Goal: Information Seeking & Learning: Find specific fact

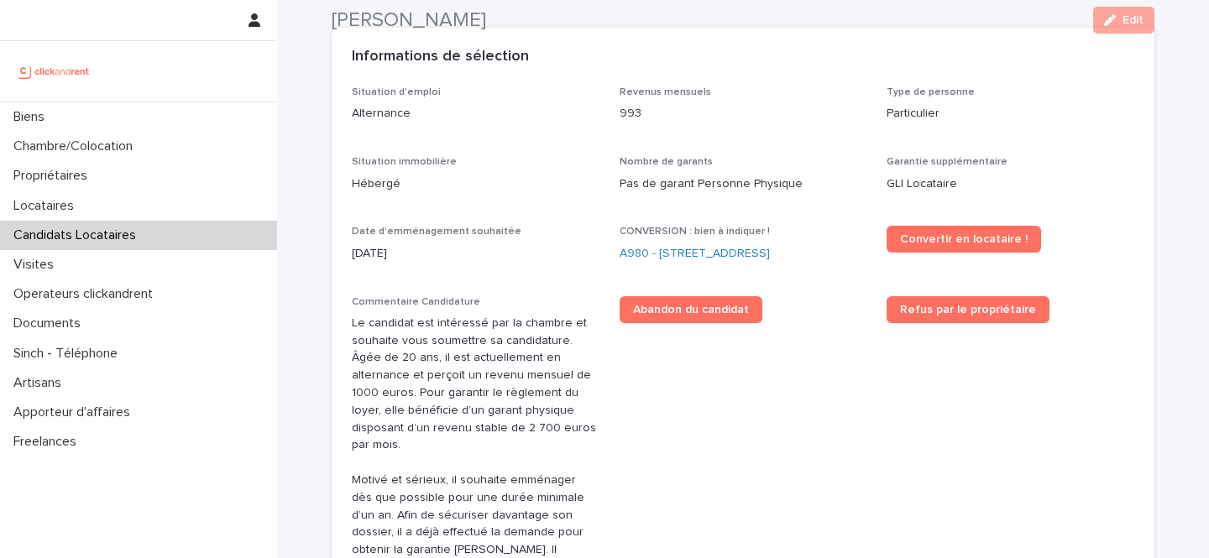
scroll to position [490, 0]
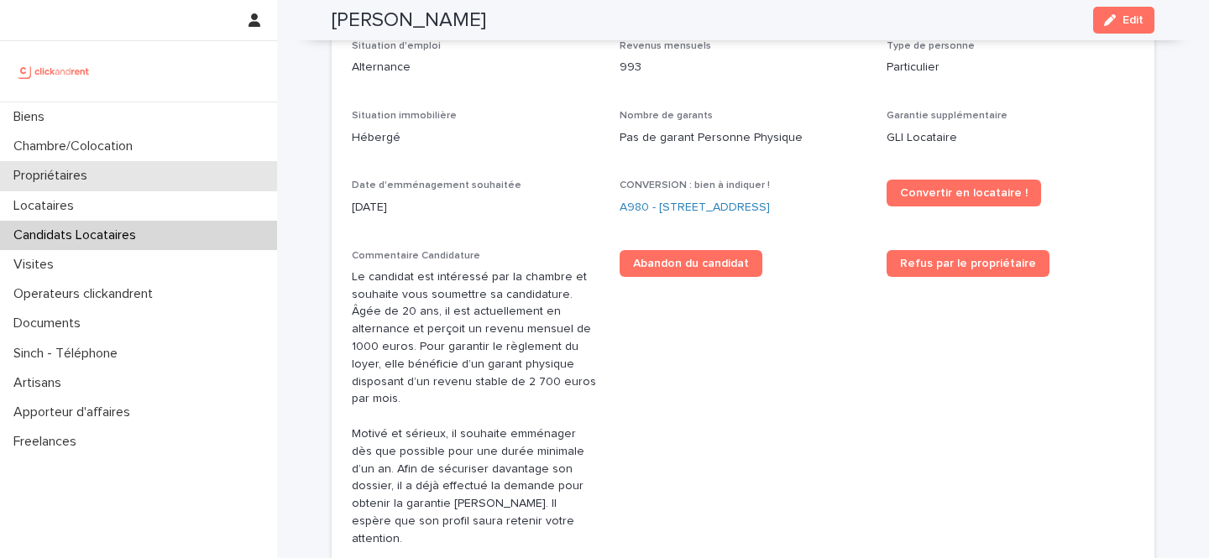
click at [113, 170] on div "Propriétaires" at bounding box center [138, 175] width 277 height 29
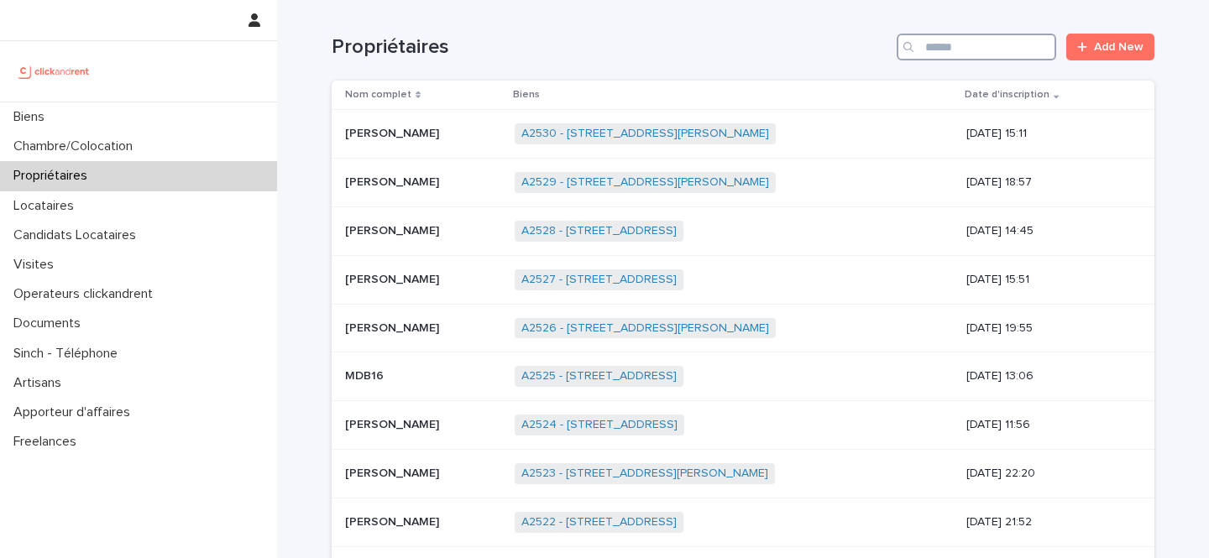
click at [971, 43] on input "Search" at bounding box center [975, 47] width 159 height 27
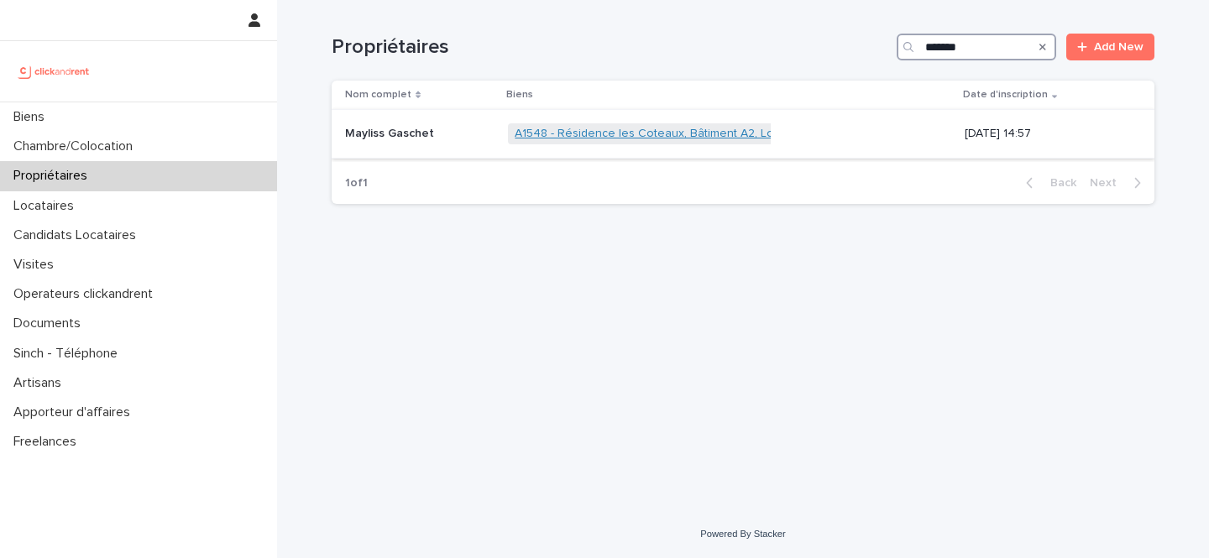
type input "*******"
click at [624, 133] on link "A1548 - Résidence les Coteaux, Bâtiment A2, Longjumeau 91160" at bounding box center [688, 134] width 347 height 14
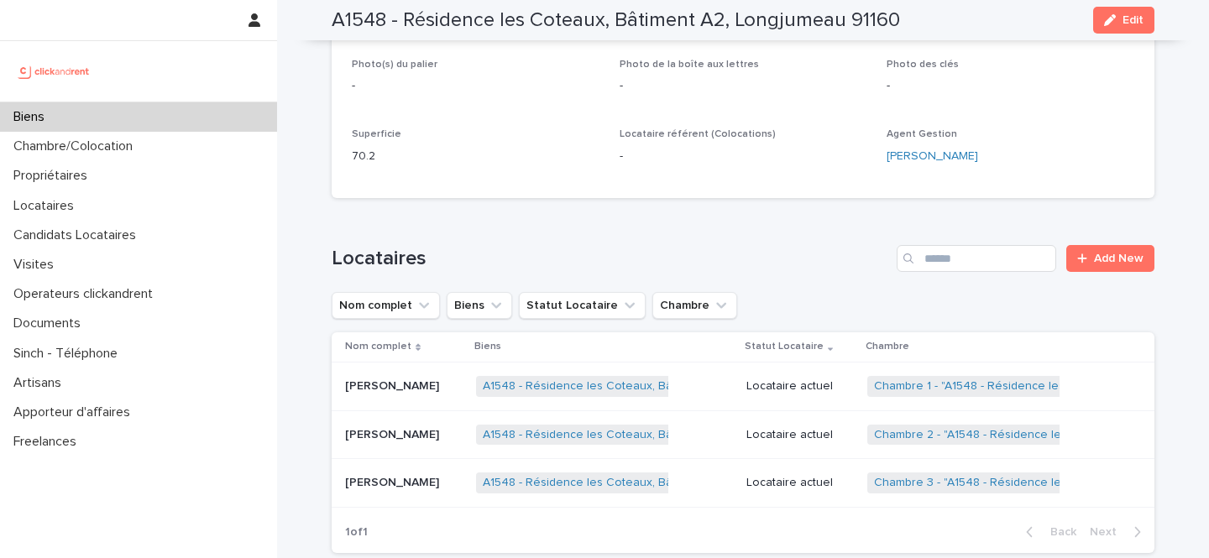
scroll to position [497, 0]
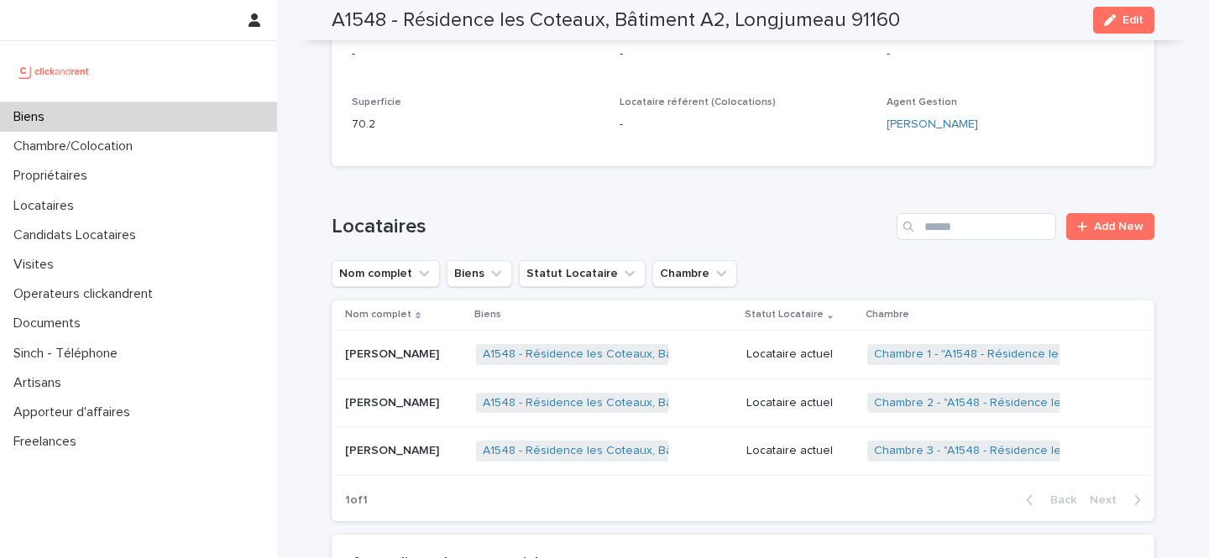
click at [442, 356] on p "[PERSON_NAME]" at bounding box center [393, 353] width 97 height 18
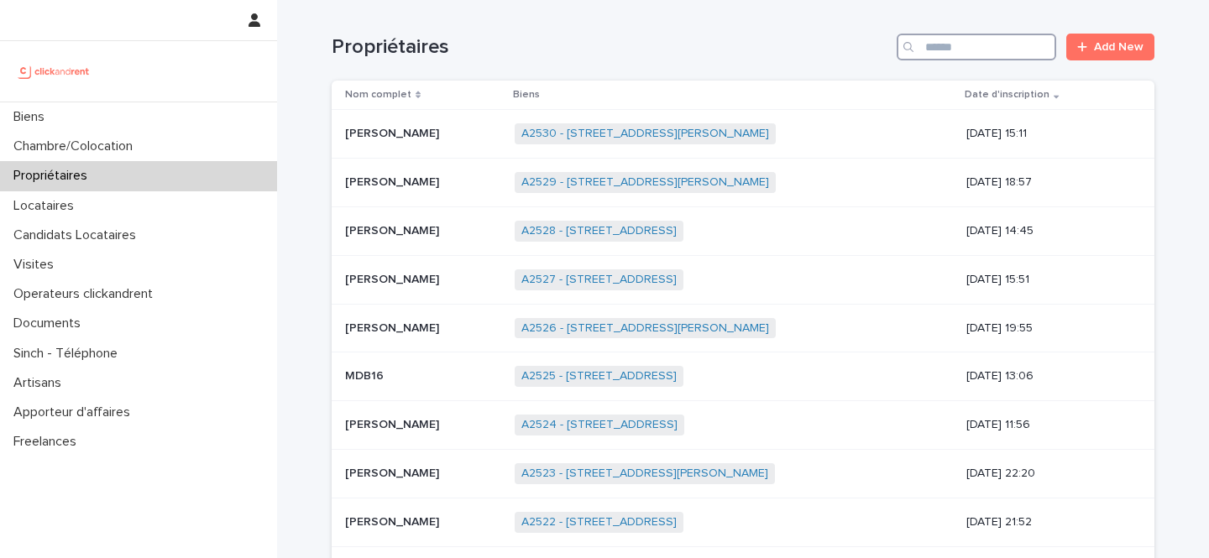
click at [967, 45] on input "Search" at bounding box center [975, 47] width 159 height 27
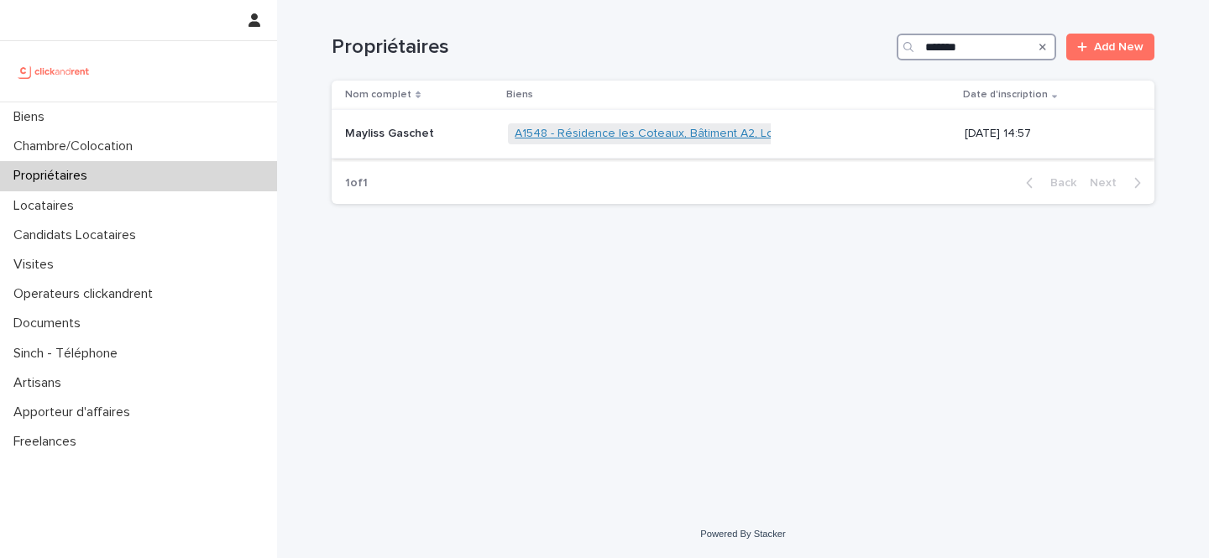
type input "*******"
click at [660, 136] on link "A1548 - Résidence les Coteaux, Bâtiment A2, Longjumeau 91160" at bounding box center [688, 134] width 347 height 14
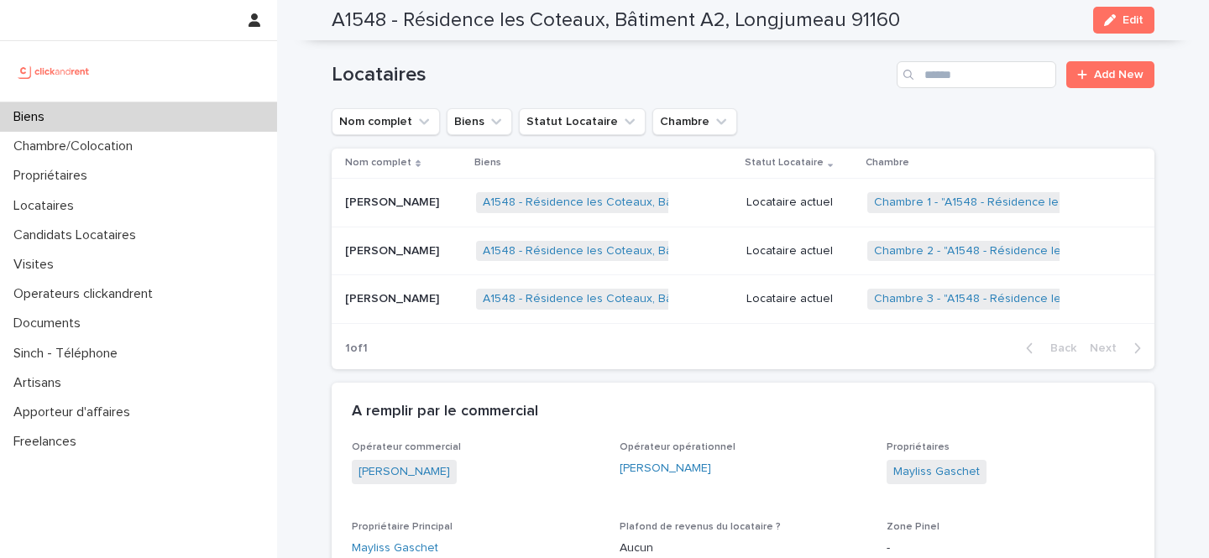
scroll to position [652, 0]
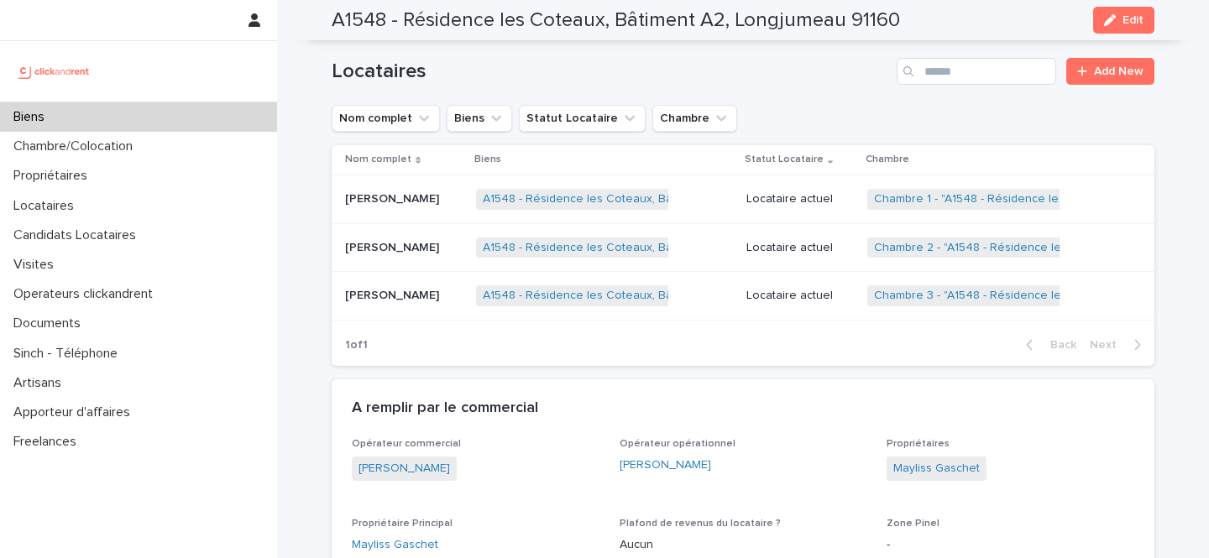
click at [788, 199] on p "Locataire actuel" at bounding box center [799, 199] width 107 height 14
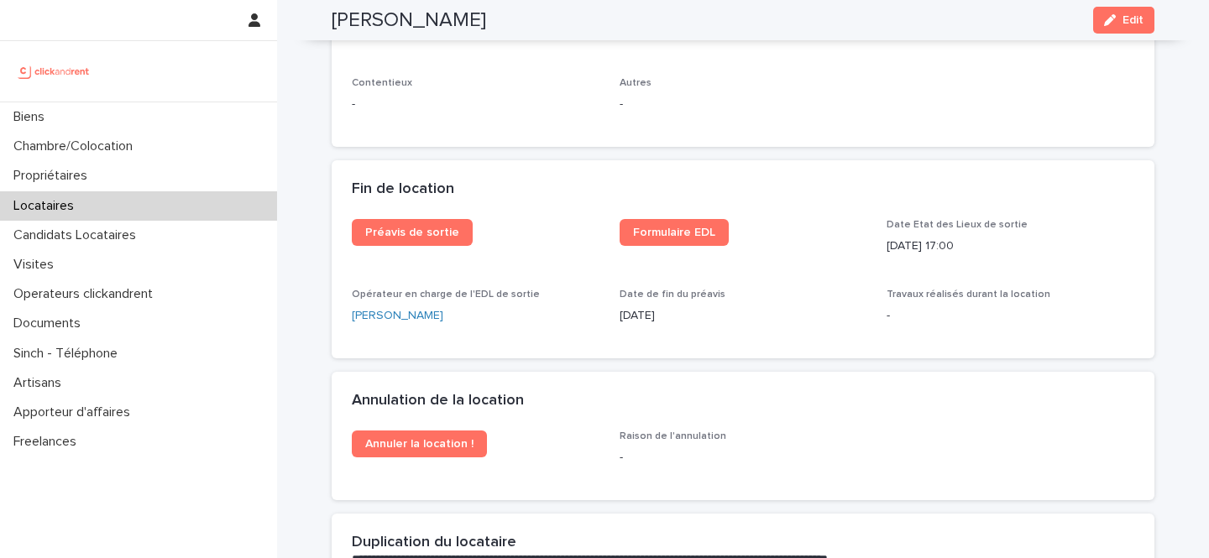
scroll to position [2081, 0]
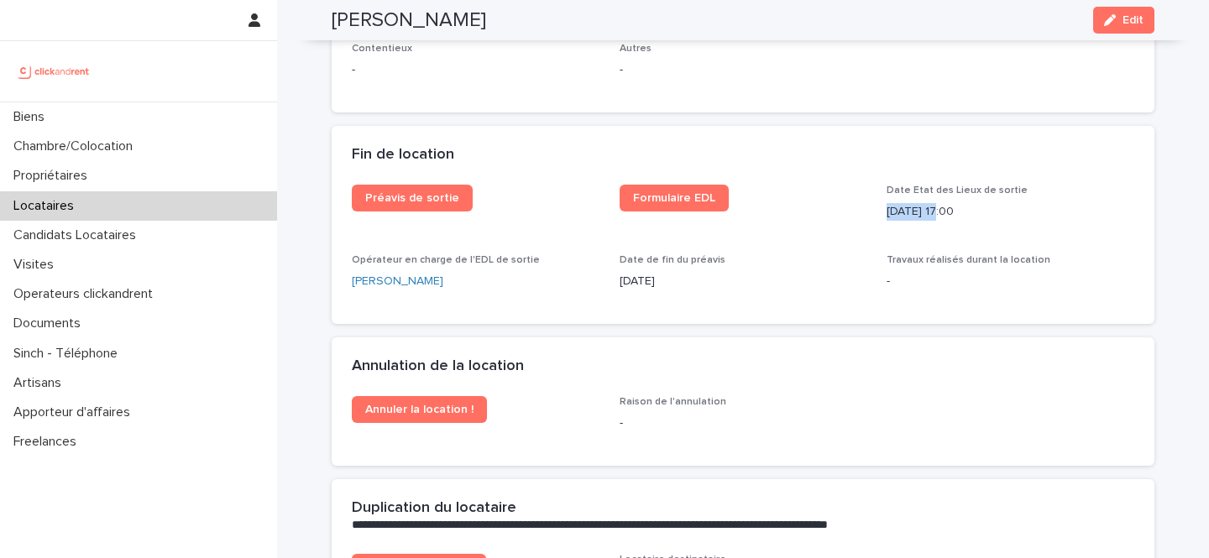
drag, startPoint x: 941, startPoint y: 212, endPoint x: 884, endPoint y: 211, distance: 57.1
click at [884, 211] on div "Préavis de sortie Formulaire EDL Date Etat des Lieux de sortie 29/8/2025 17:00 …" at bounding box center [743, 244] width 782 height 119
drag, startPoint x: 985, startPoint y: 216, endPoint x: 888, endPoint y: 213, distance: 97.4
click at [888, 213] on p "29/8/2025 17:00" at bounding box center [1010, 212] width 248 height 18
copy p "29/8/2025 17:00"
